Goal: Navigation & Orientation: Understand site structure

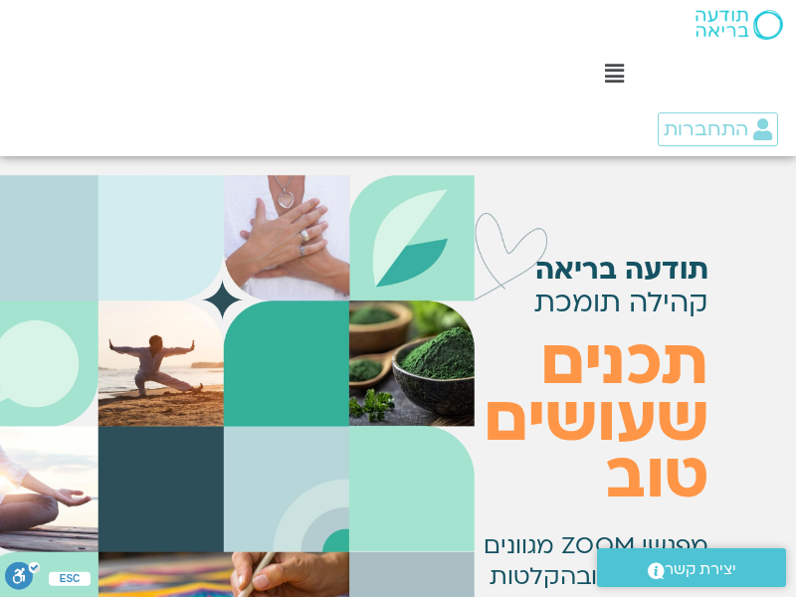
scroll to position [379, 0]
